Goal: Participate in discussion: Engage in conversation with other users on a specific topic

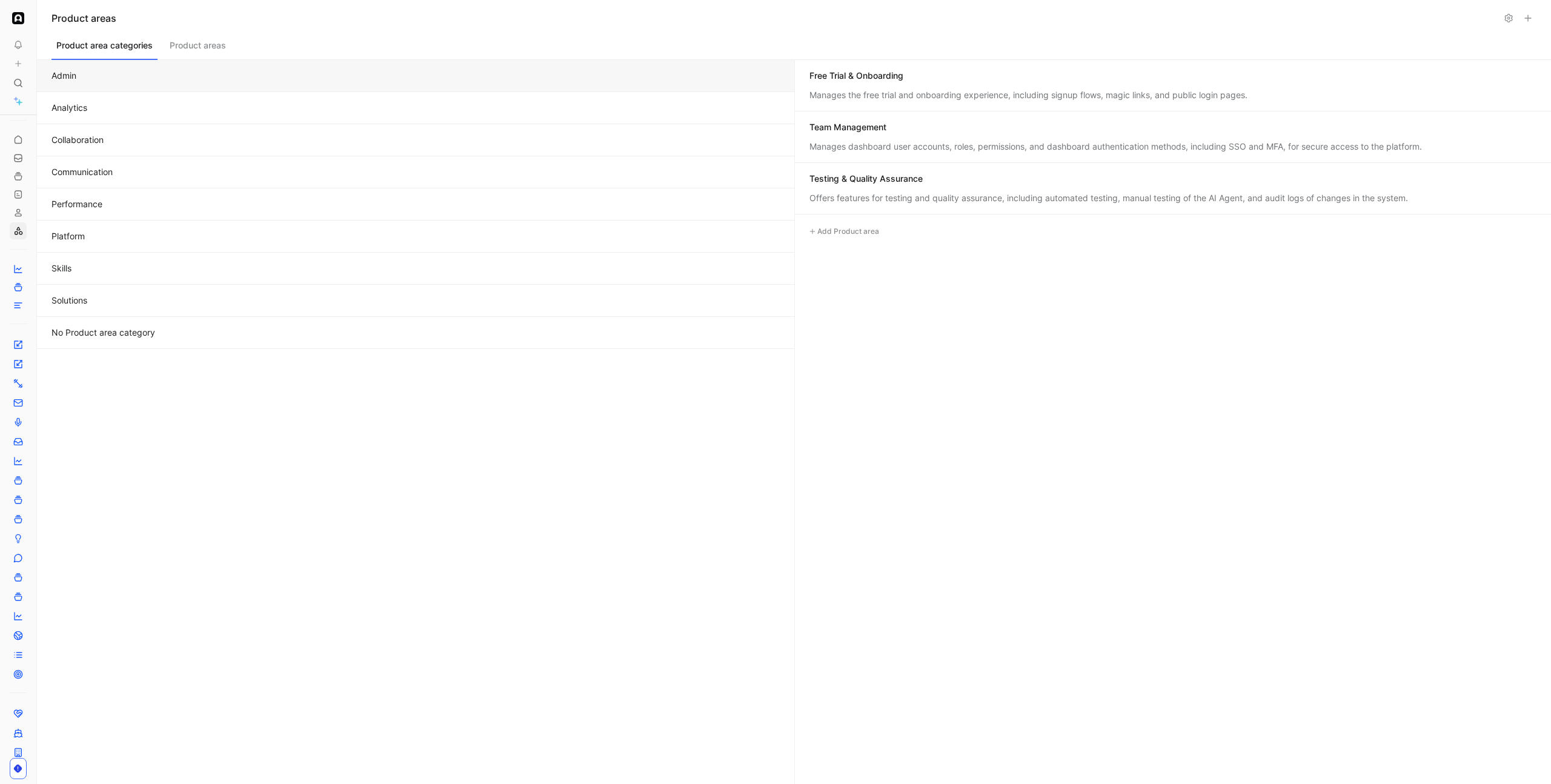
scroll to position [54, 0]
click at [21, 78] on icon at bounding box center [18, 83] width 10 height 10
type input "multilingual transcript"
click at [708, 335] on div "ADA-6673 Multilingual transcript summary" at bounding box center [775, 343] width 395 height 22
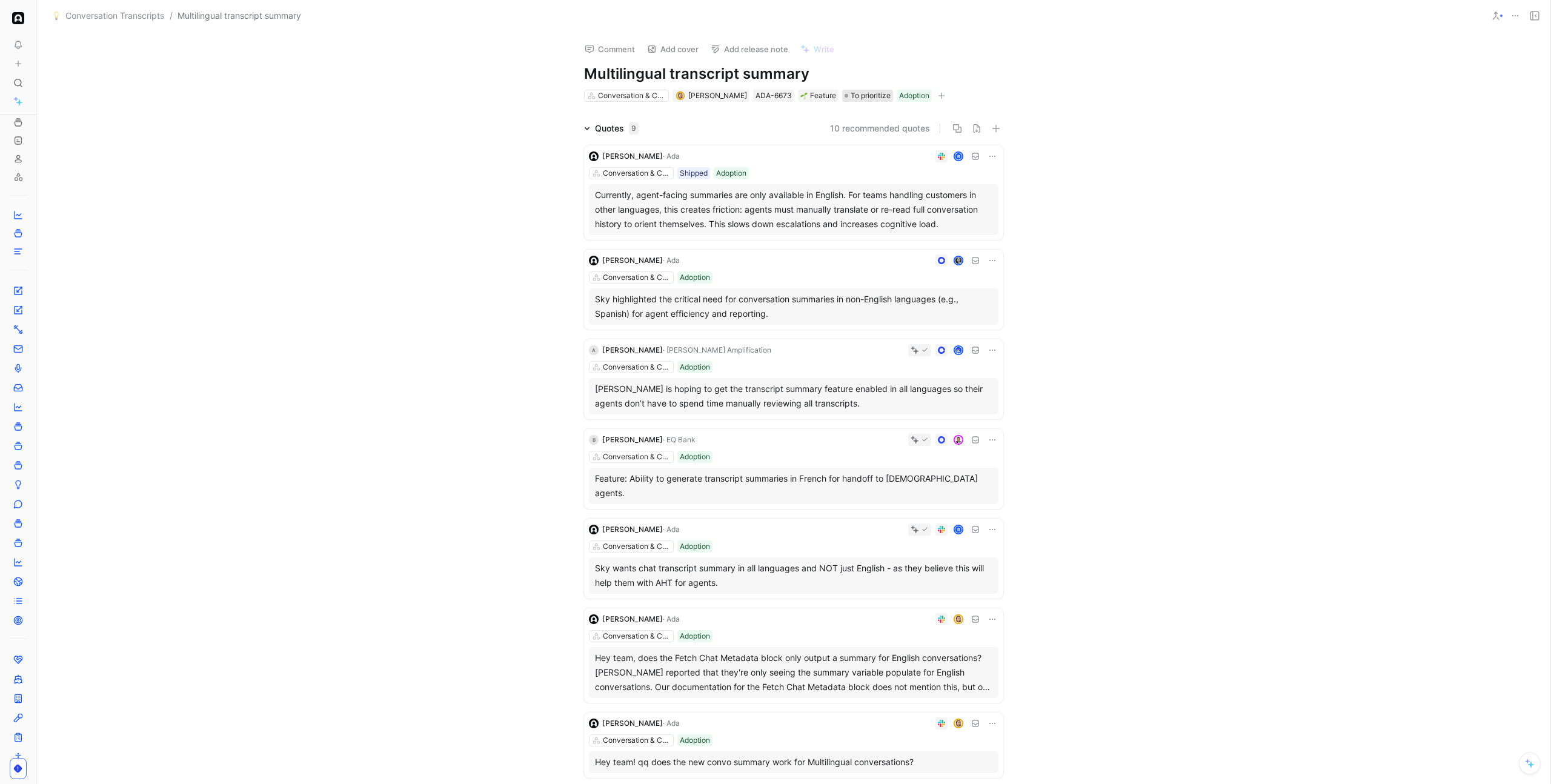
click at [853, 97] on span "To prioritize" at bounding box center [870, 95] width 40 height 12
click at [872, 215] on span "Shipped" at bounding box center [864, 215] width 33 height 10
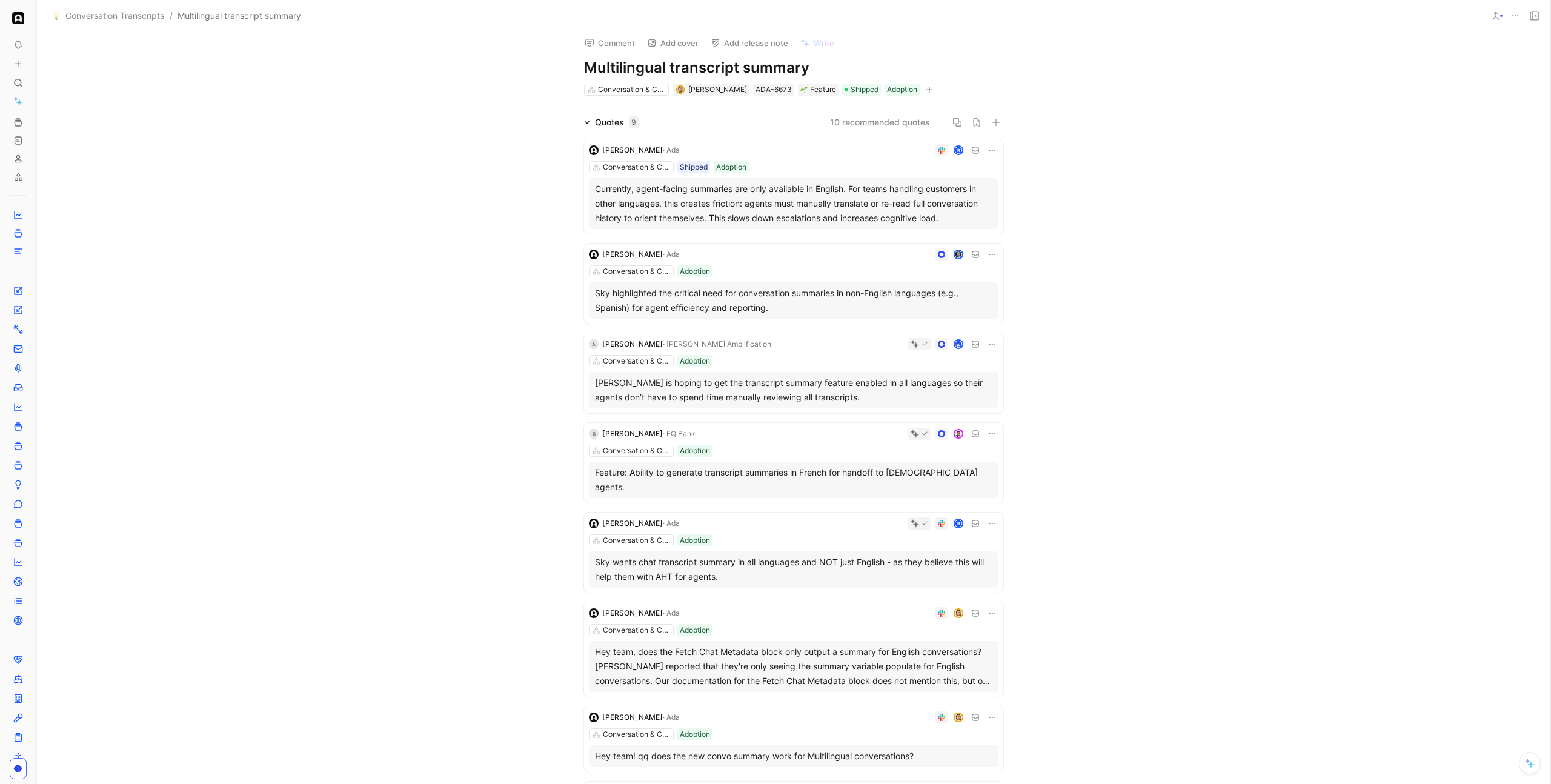
scroll to position [2, 0]
click at [720, 50] on button "Add release note" at bounding box center [749, 47] width 88 height 17
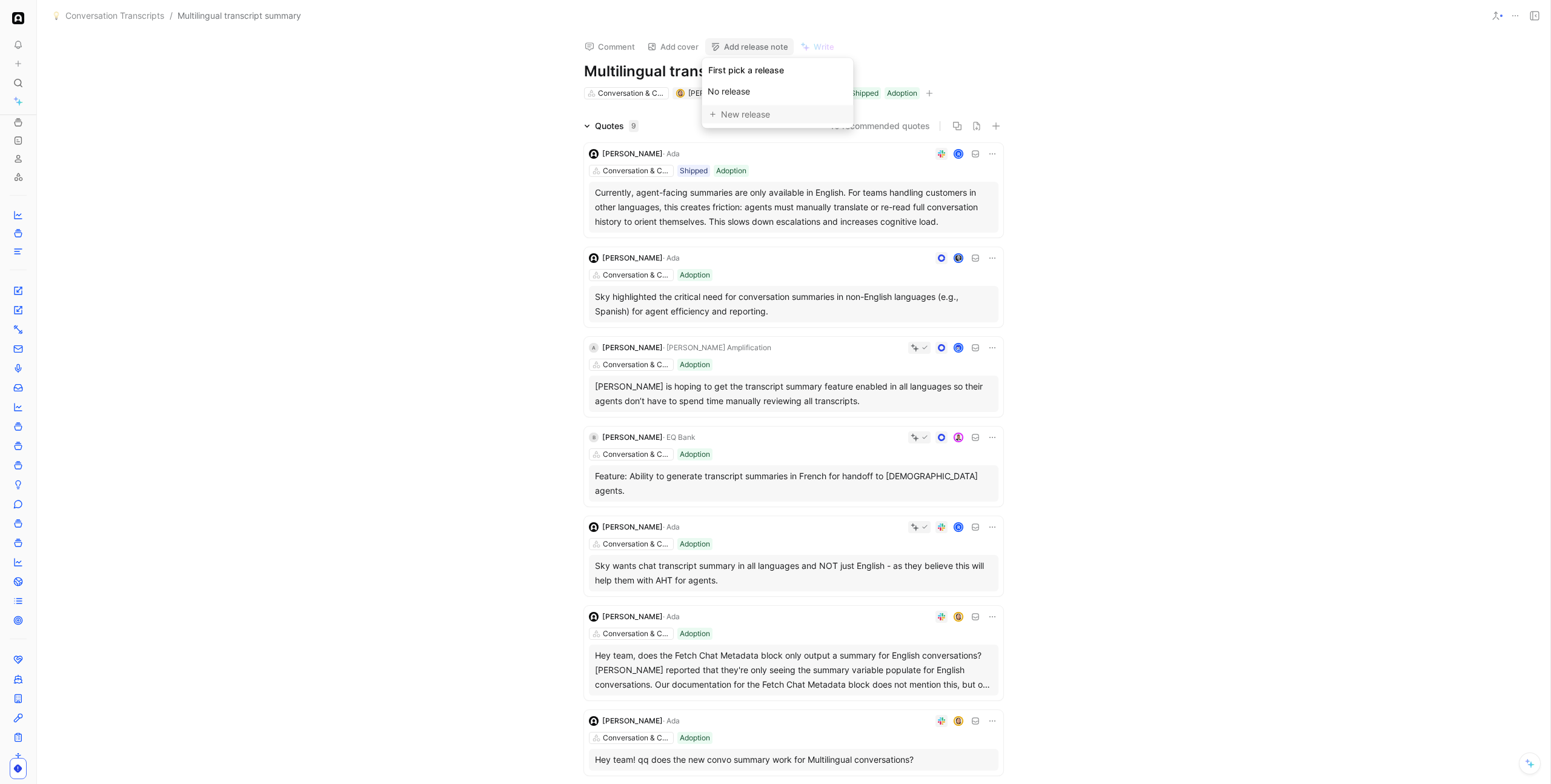
click at [736, 115] on div "New release" at bounding box center [783, 114] width 125 height 15
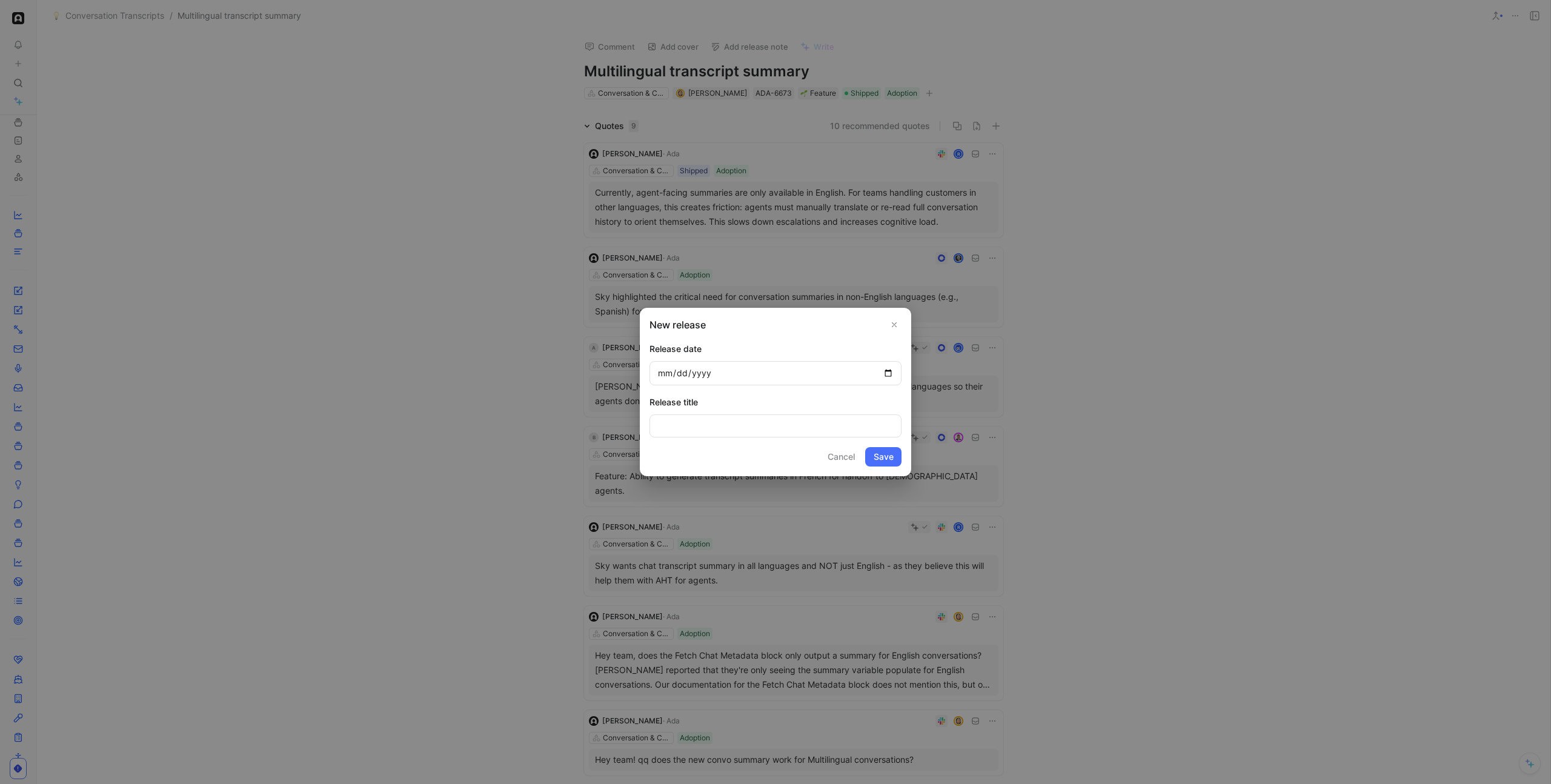
click at [736, 133] on div at bounding box center [775, 392] width 1551 height 784
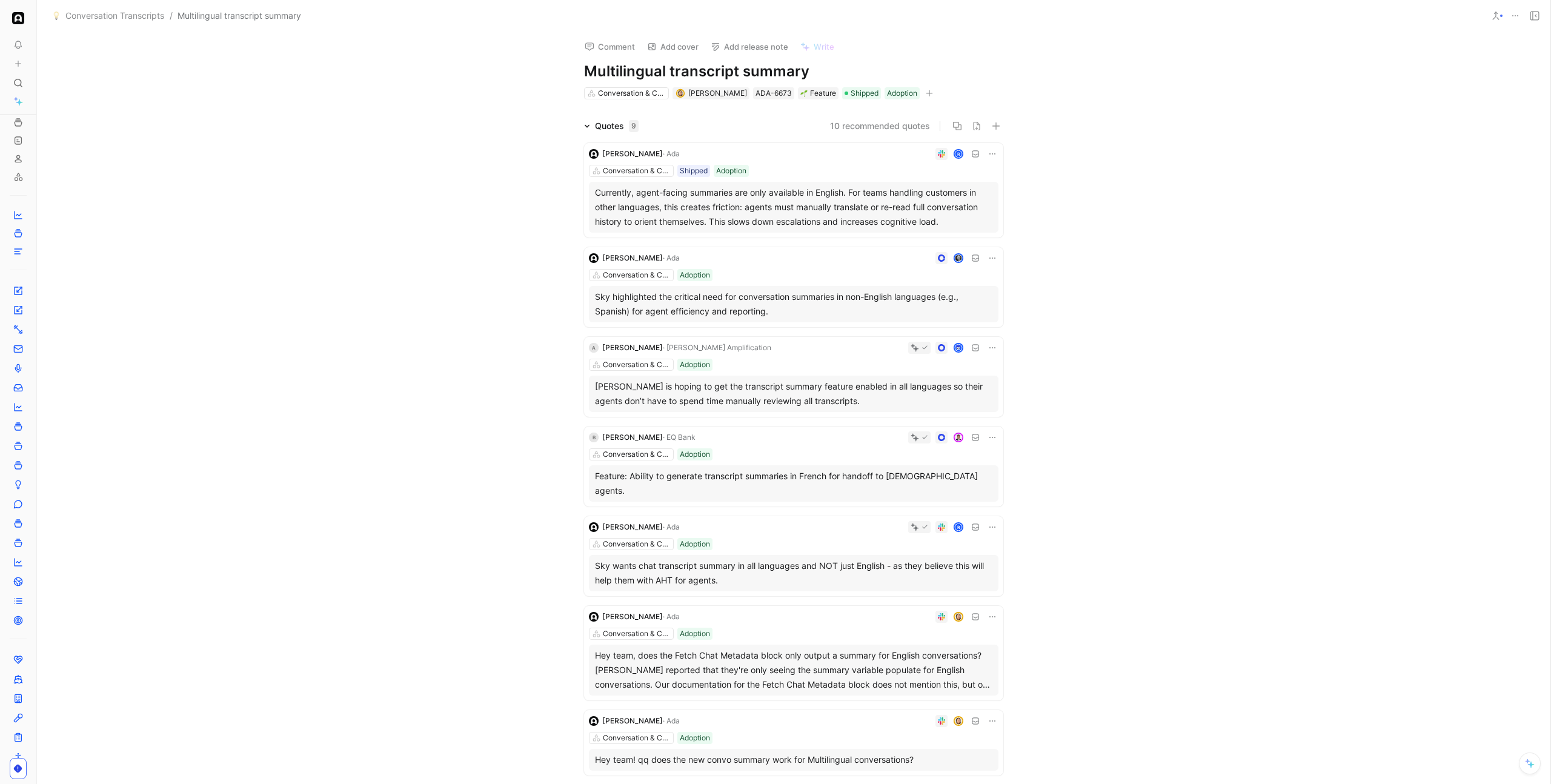
click at [606, 40] on button "Comment" at bounding box center [610, 47] width 61 height 17
click at [638, 85] on div at bounding box center [617, 78] width 170 height 20
click at [695, 117] on button "Send" at bounding box center [684, 109] width 29 height 15
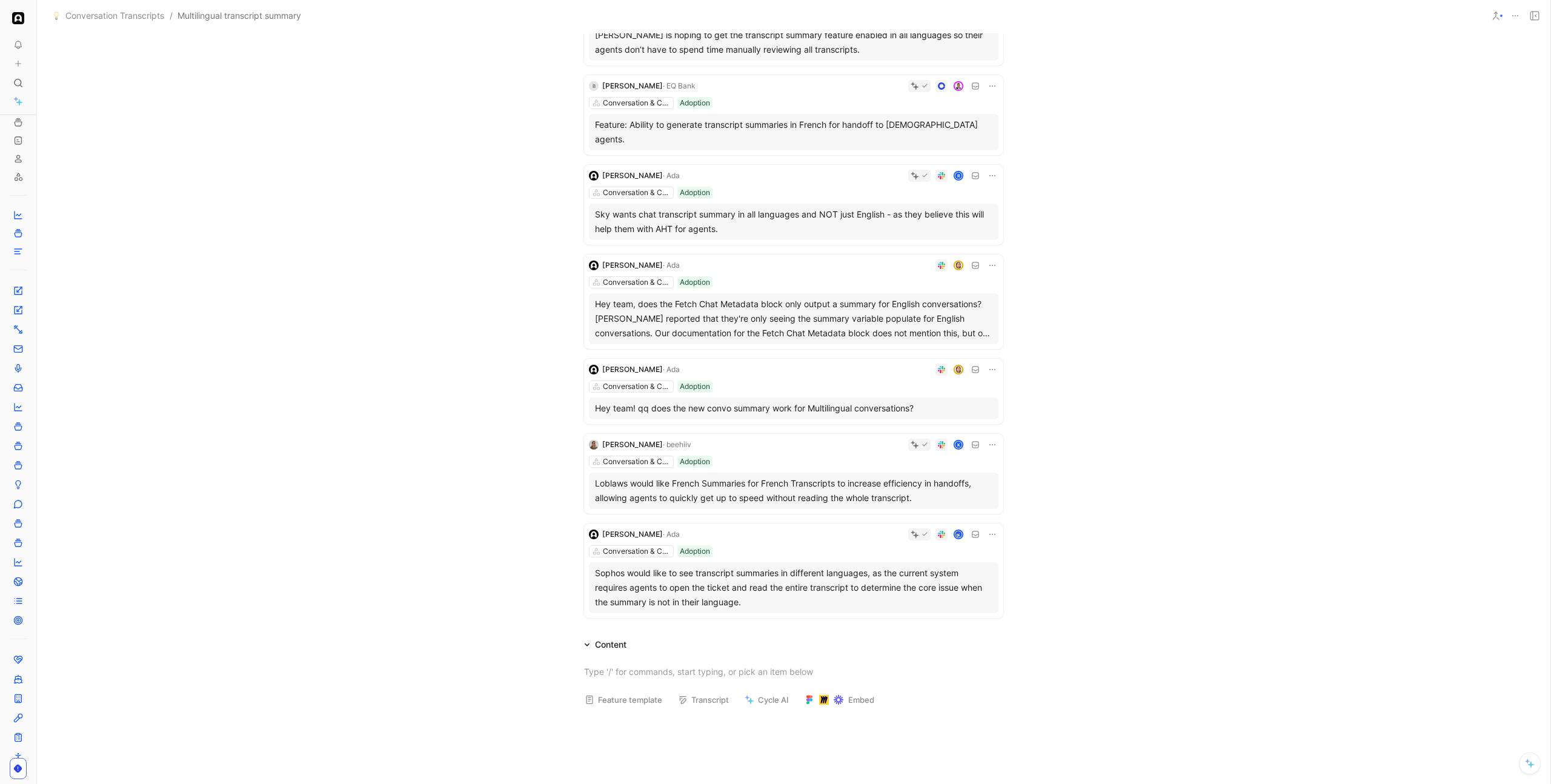
scroll to position [384, 0]
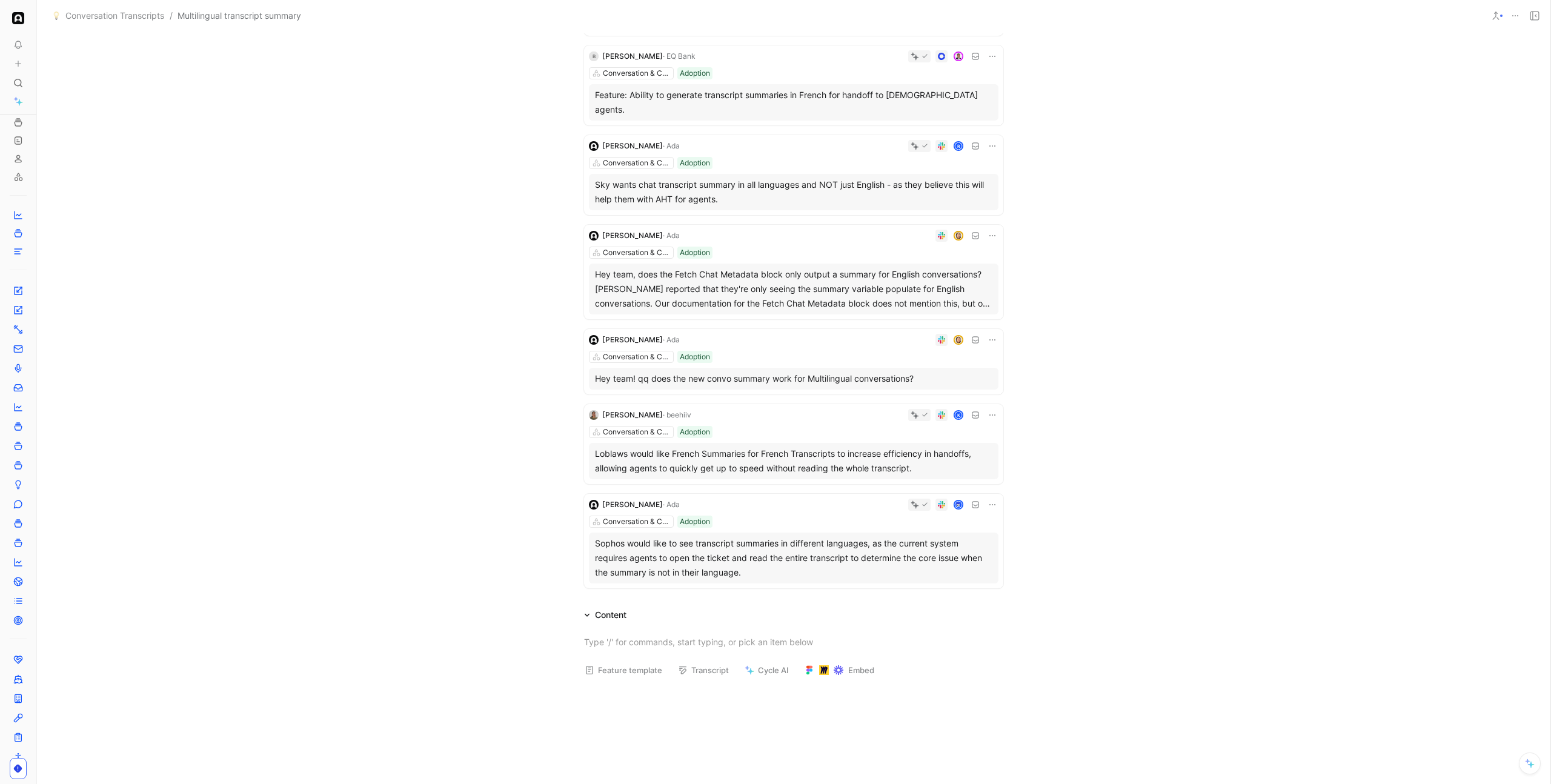
click at [821, 409] on div "K" at bounding box center [847, 414] width 302 height 12
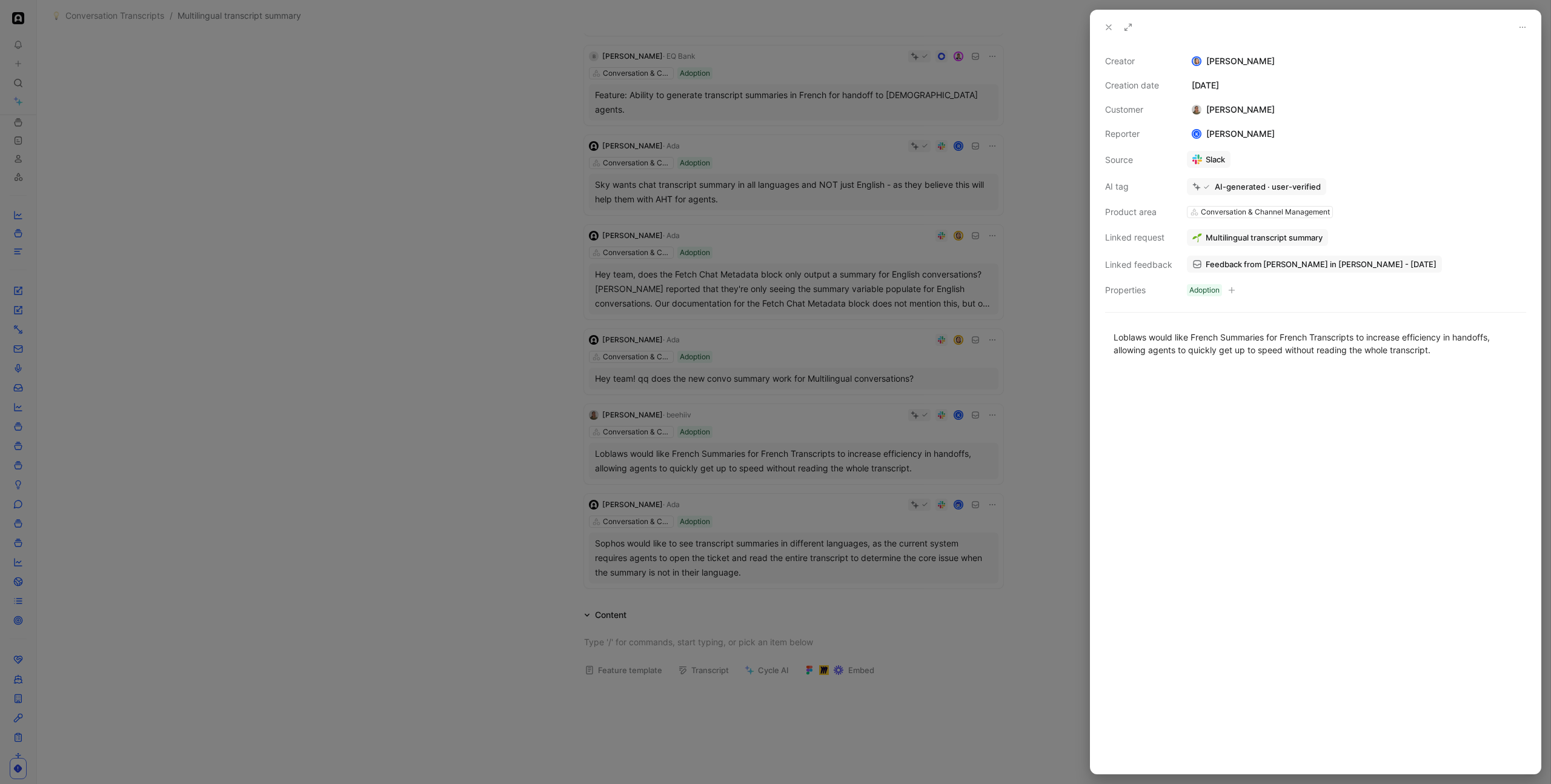
click at [1037, 375] on div at bounding box center [775, 392] width 1551 height 784
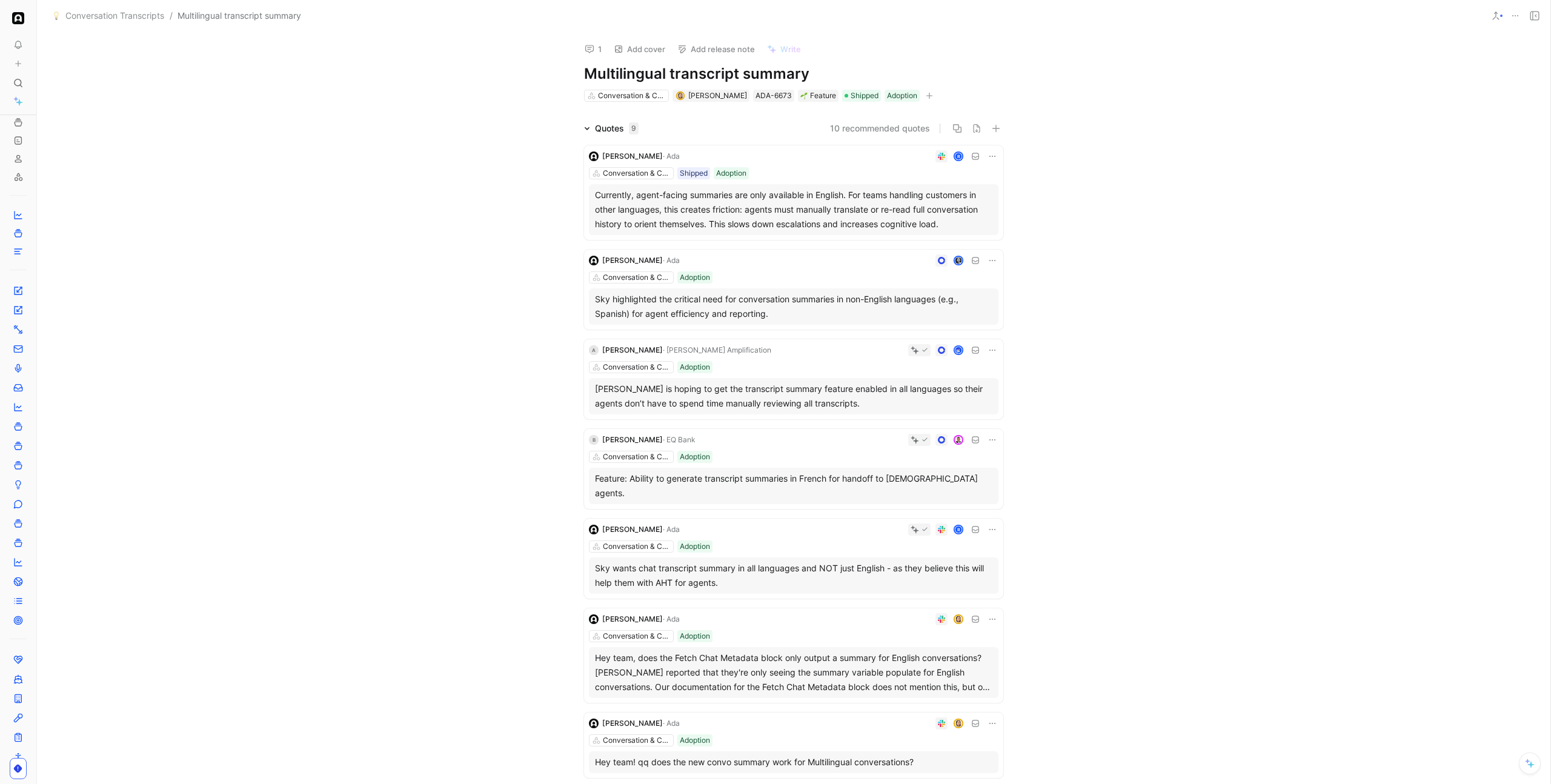
click at [601, 129] on div "Quotes 9" at bounding box center [617, 128] width 44 height 15
